Goal: Register for event/course

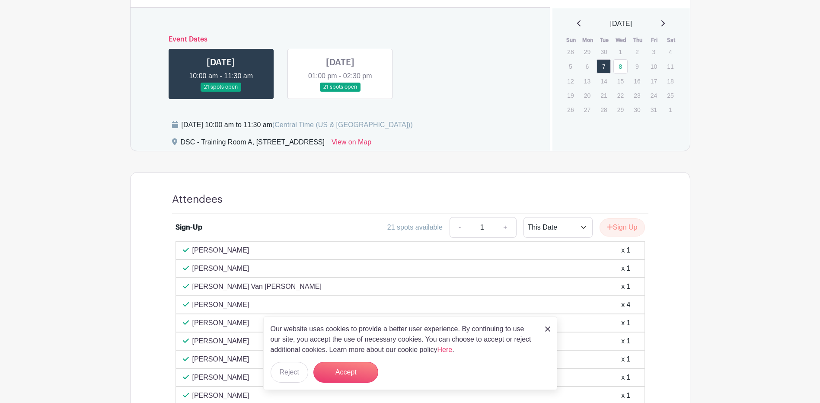
scroll to position [346, 0]
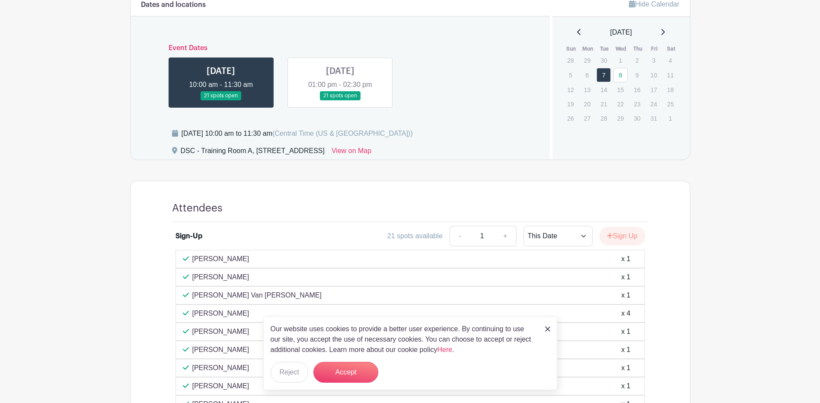
click at [340, 100] on link at bounding box center [340, 100] width 0 height 0
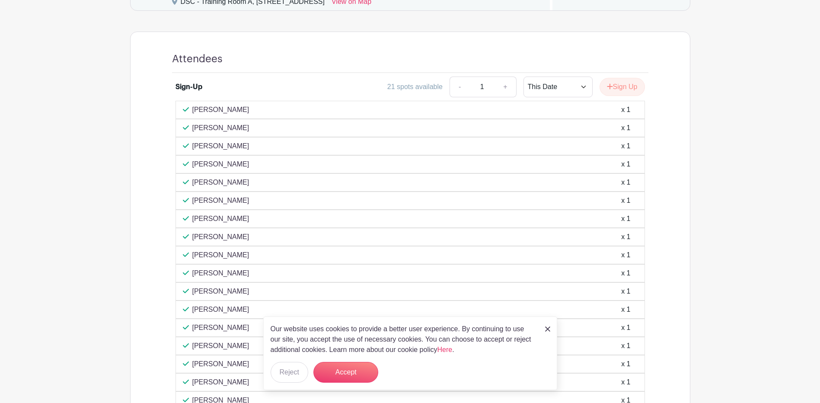
scroll to position [475, 0]
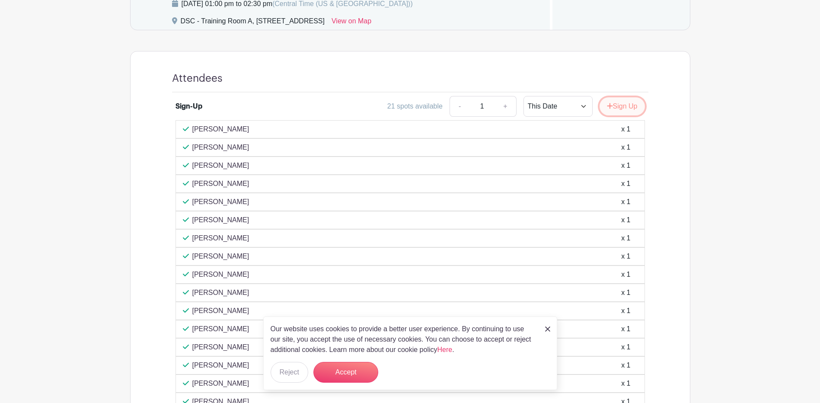
click at [607, 104] on icon "submit" at bounding box center [610, 105] width 6 height 7
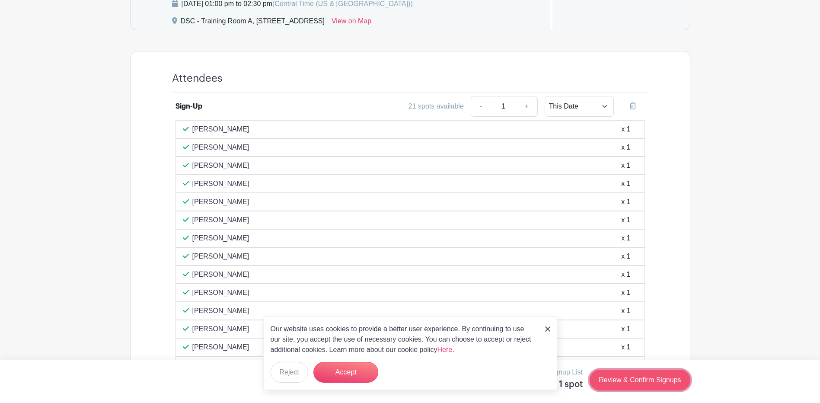
click at [644, 381] on link "Review & Confirm Signups" at bounding box center [640, 380] width 100 height 21
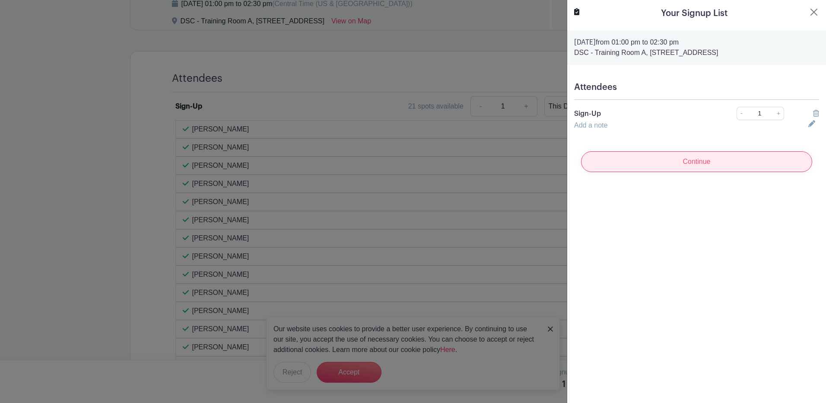
click at [692, 157] on input "Continue" at bounding box center [696, 161] width 231 height 21
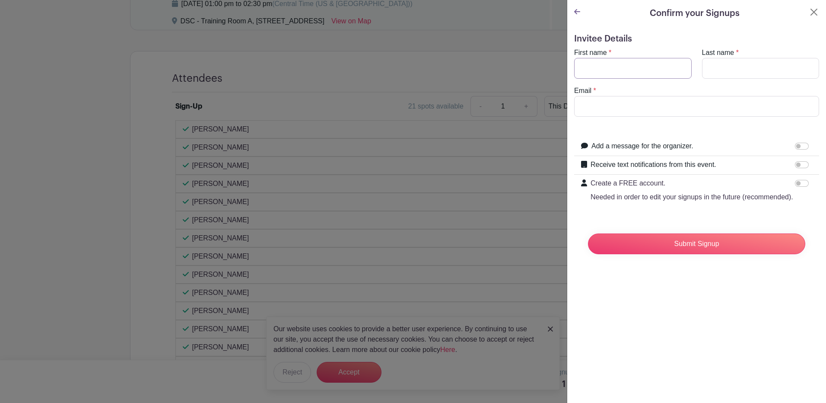
click at [596, 70] on input "First name" at bounding box center [633, 68] width 118 height 21
type input "[PERSON_NAME]"
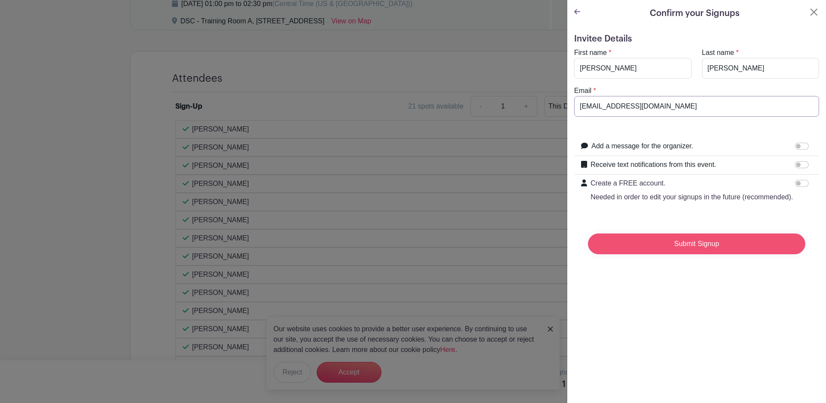
type input "[EMAIL_ADDRESS][DOMAIN_NAME]"
click at [686, 254] on input "Submit Signup" at bounding box center [696, 243] width 217 height 21
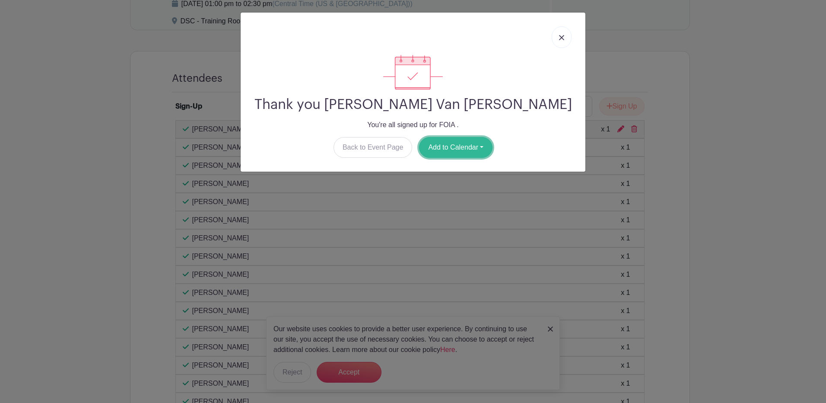
click at [439, 148] on button "Add to Calendar" at bounding box center [455, 147] width 73 height 21
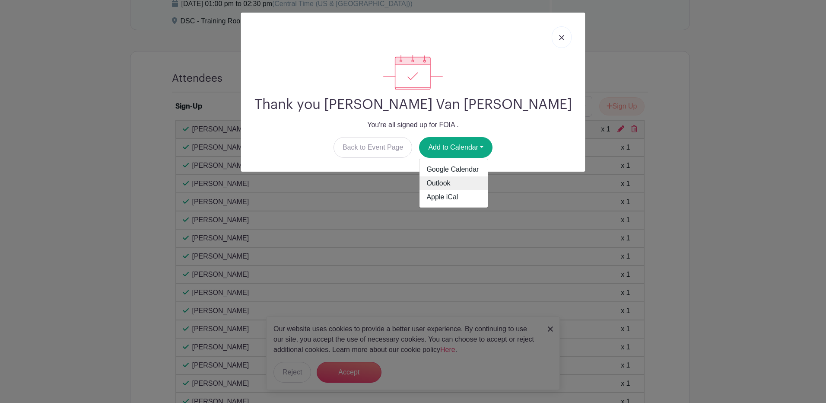
click at [445, 185] on link "Outlook" at bounding box center [454, 183] width 68 height 14
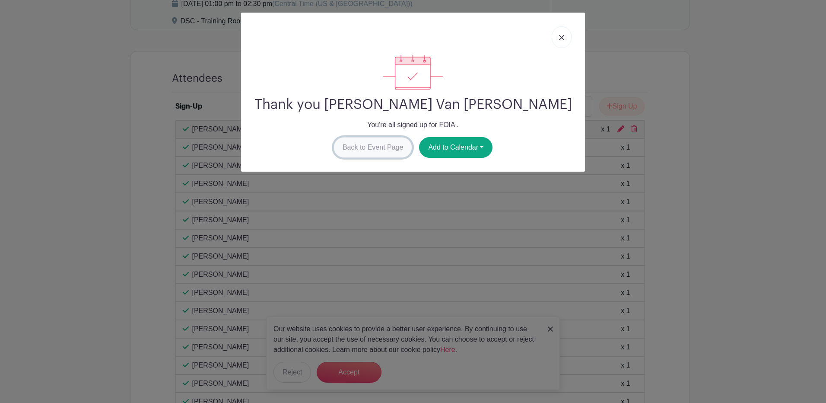
click at [397, 147] on link "Back to Event Page" at bounding box center [373, 147] width 79 height 21
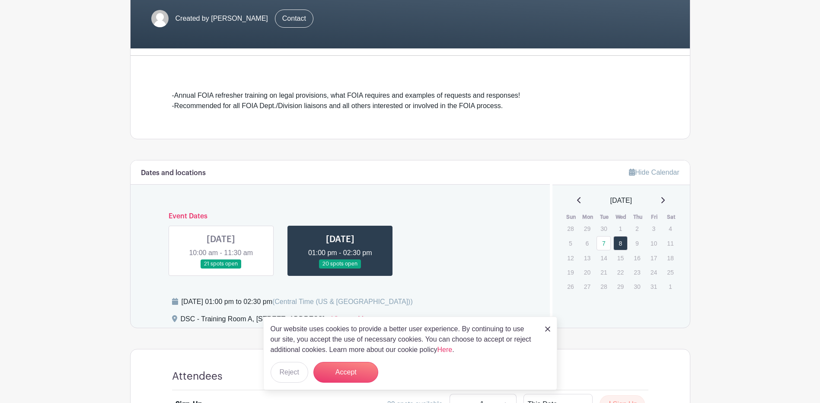
scroll to position [0, 0]
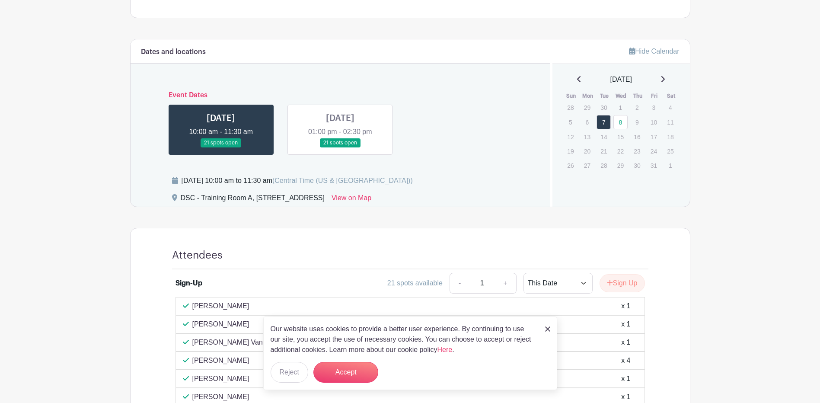
scroll to position [346, 0]
